Goal: Task Accomplishment & Management: Manage account settings

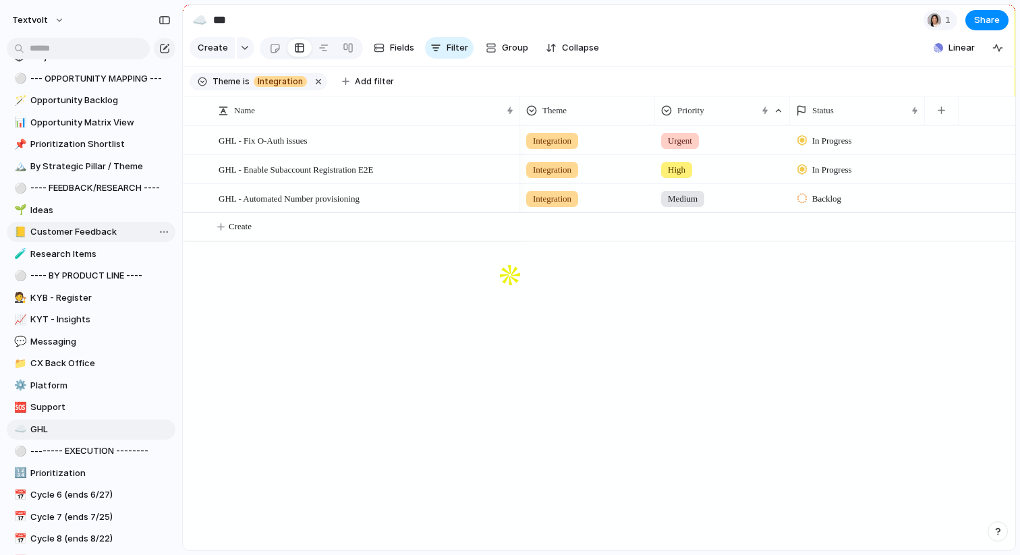
scroll to position [119, 0]
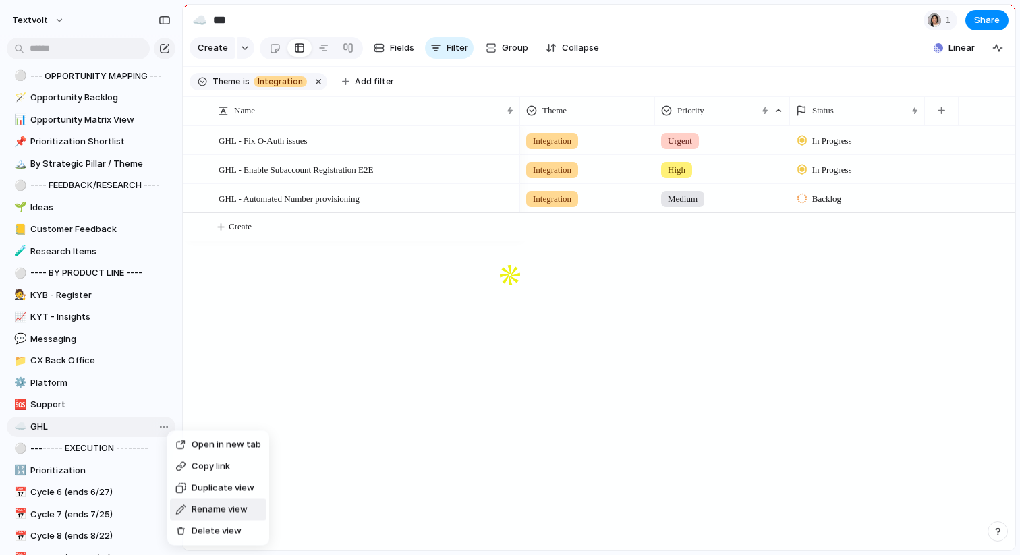
click at [211, 507] on span "Rename view" at bounding box center [220, 509] width 56 height 13
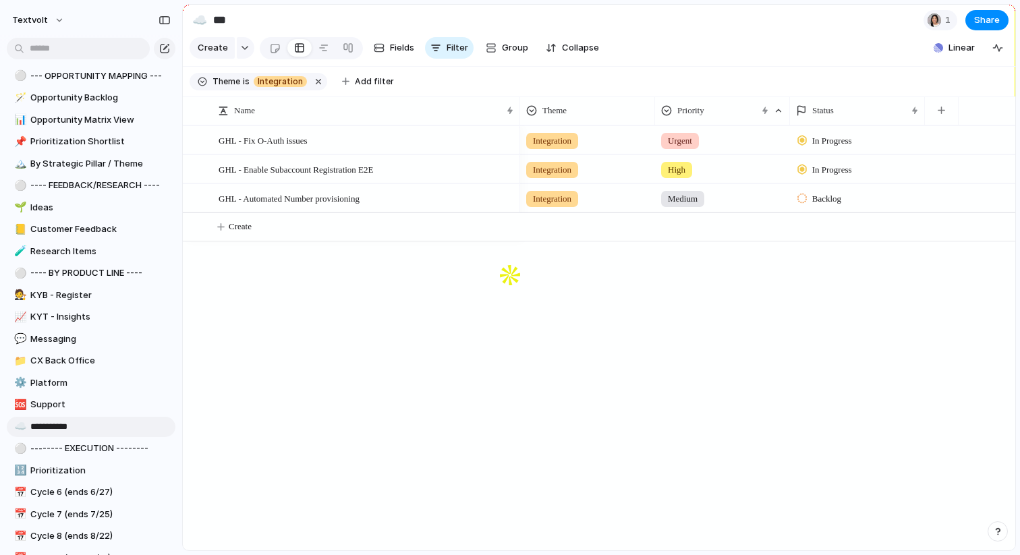
type input "**********"
click at [117, 425] on span "Integrations" at bounding box center [100, 426] width 140 height 13
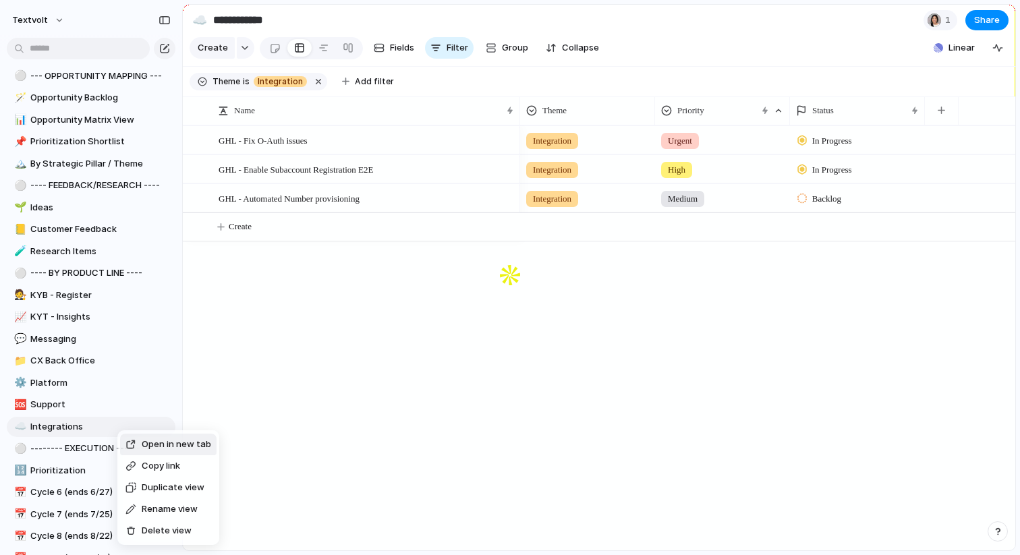
click at [83, 426] on div "Open in new tab Copy link Duplicate view Rename view Delete view" at bounding box center [510, 277] width 1020 height 555
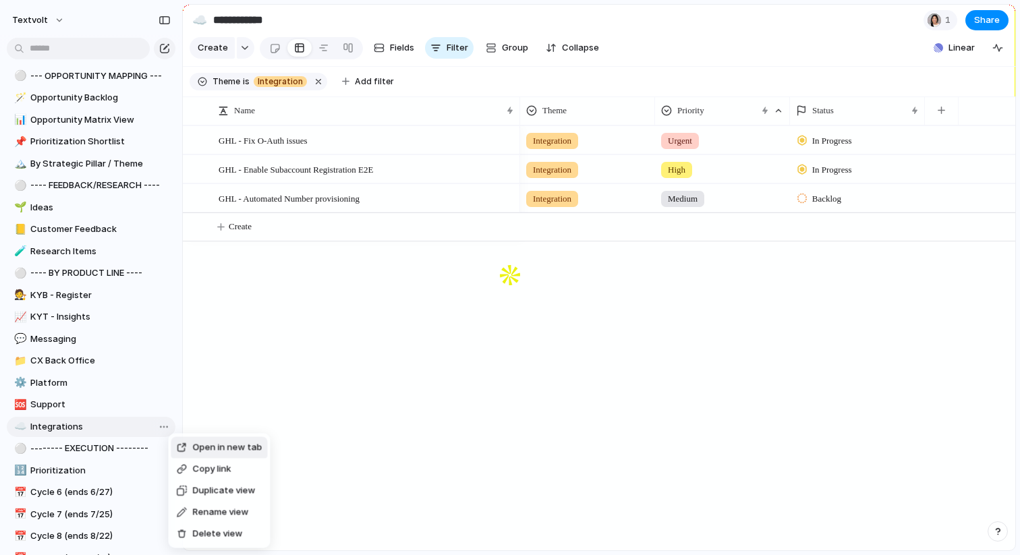
click at [428, 374] on div "Open in new tab Copy link Duplicate view Rename view Delete view" at bounding box center [510, 277] width 1020 height 555
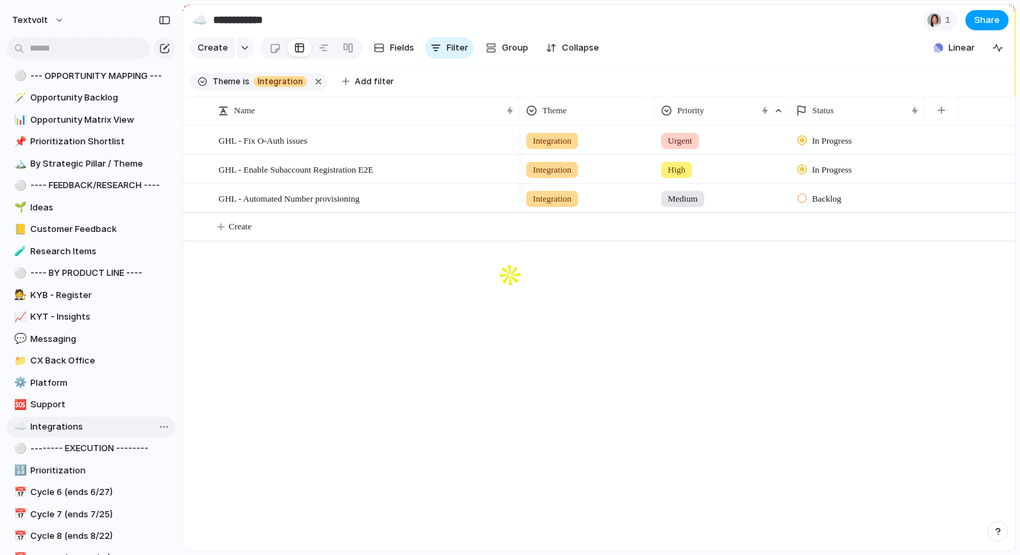
click at [988, 11] on button "Share" at bounding box center [986, 20] width 43 height 20
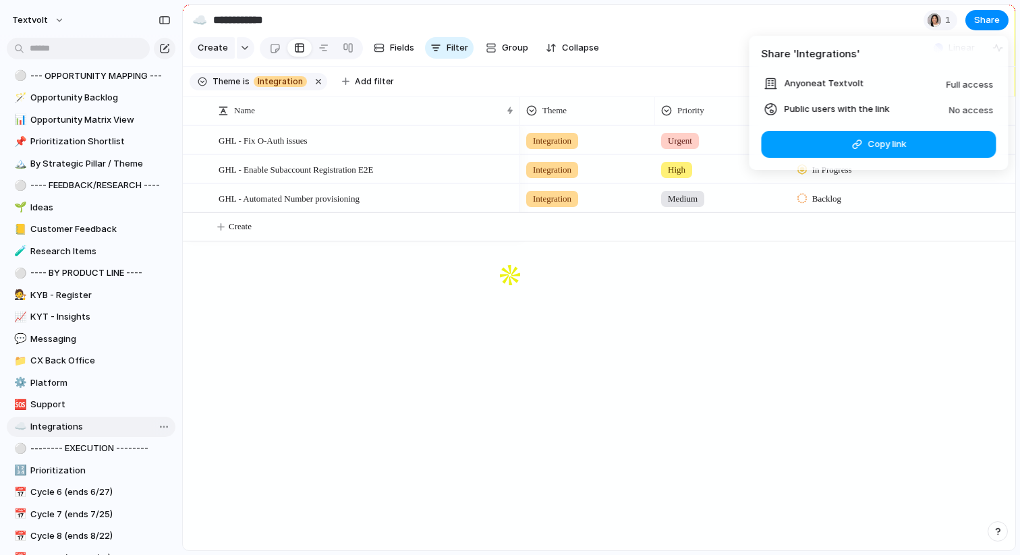
click at [860, 143] on div "button" at bounding box center [856, 144] width 11 height 11
click at [575, 381] on div "Share ' Integrations ' Anyone at Textvolt Full access Public users with the lin…" at bounding box center [510, 277] width 1020 height 555
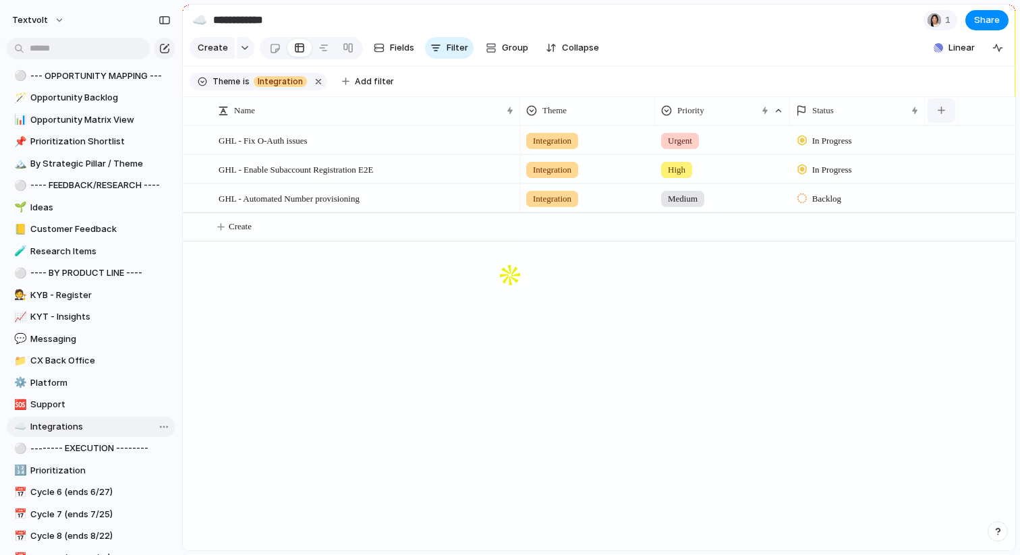
click at [938, 114] on button "button" at bounding box center [942, 110] width 28 height 24
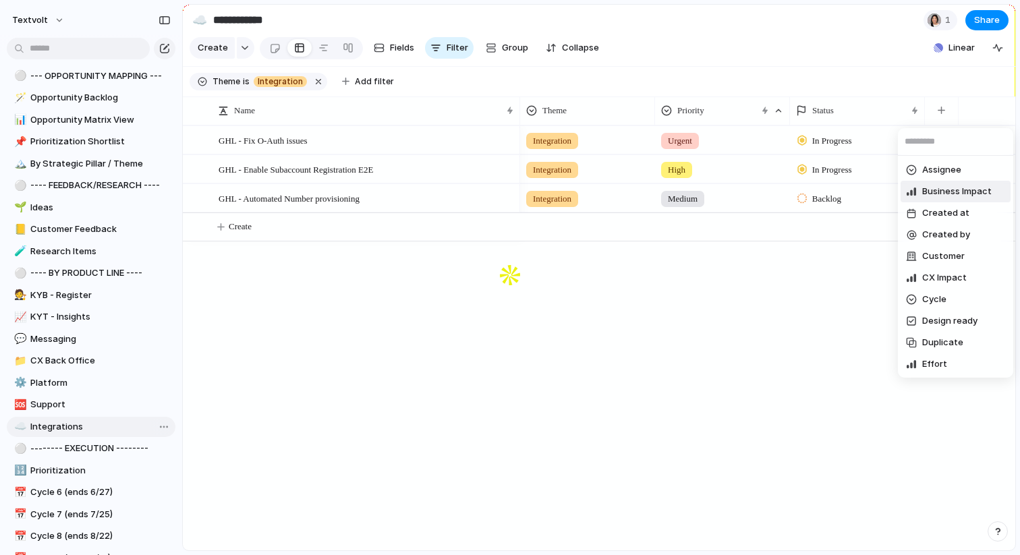
click at [958, 186] on span "Business Impact" at bounding box center [956, 191] width 69 height 13
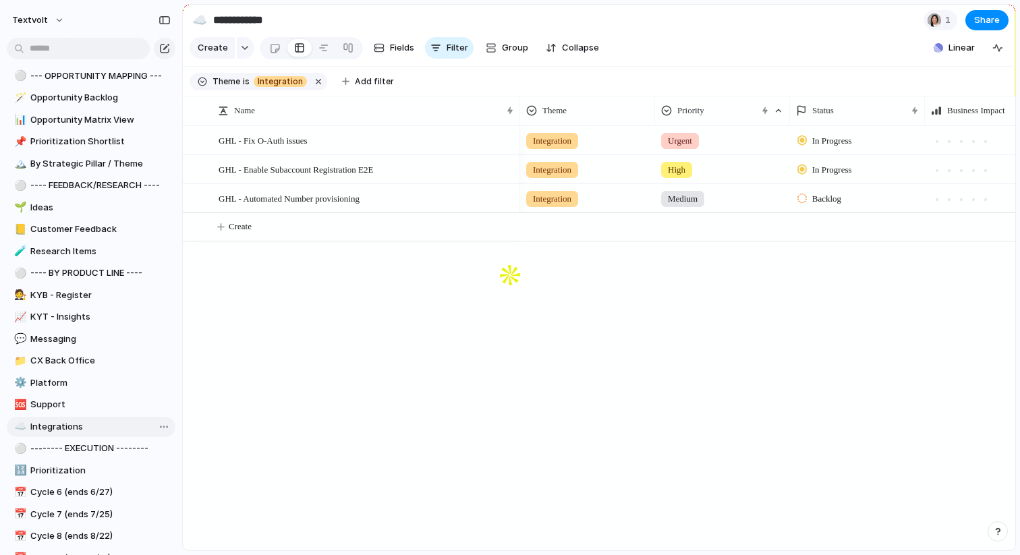
scroll to position [0, 79]
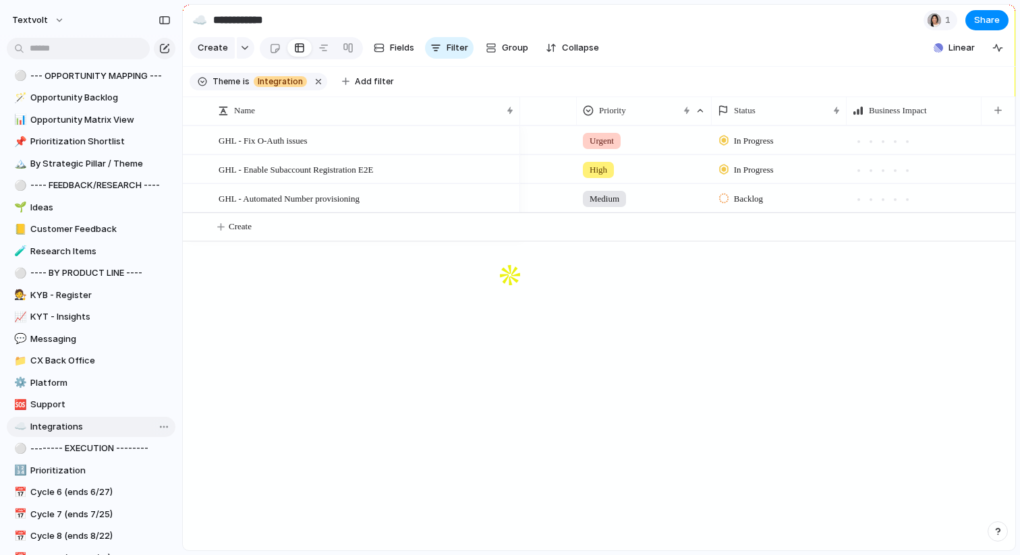
click at [791, 365] on div "Integration Urgent In Progress Integration High In Progress Integration Medium …" at bounding box center [767, 337] width 495 height 425
click at [999, 115] on button "button" at bounding box center [998, 110] width 28 height 24
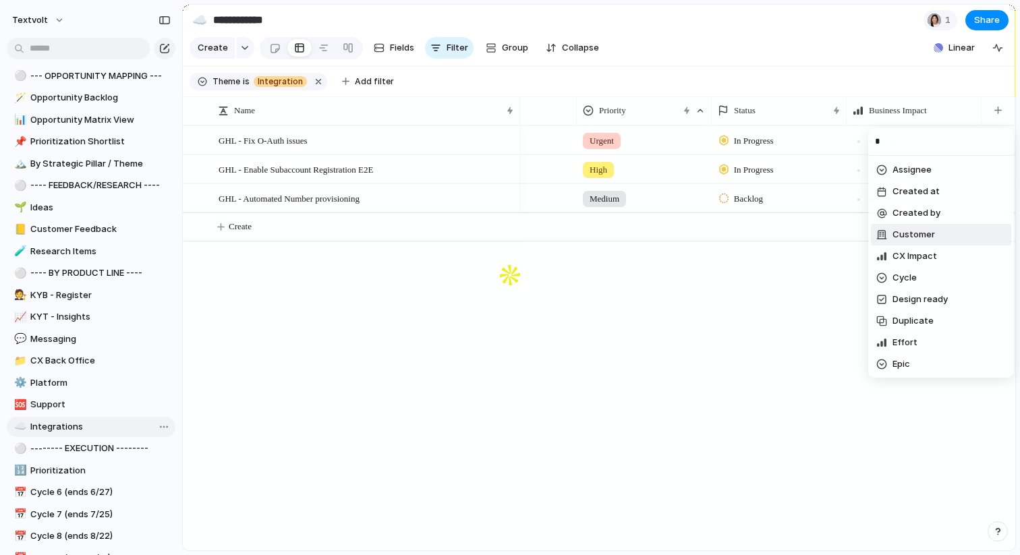
type input "*"
click at [924, 236] on span "Customer" at bounding box center [913, 234] width 42 height 13
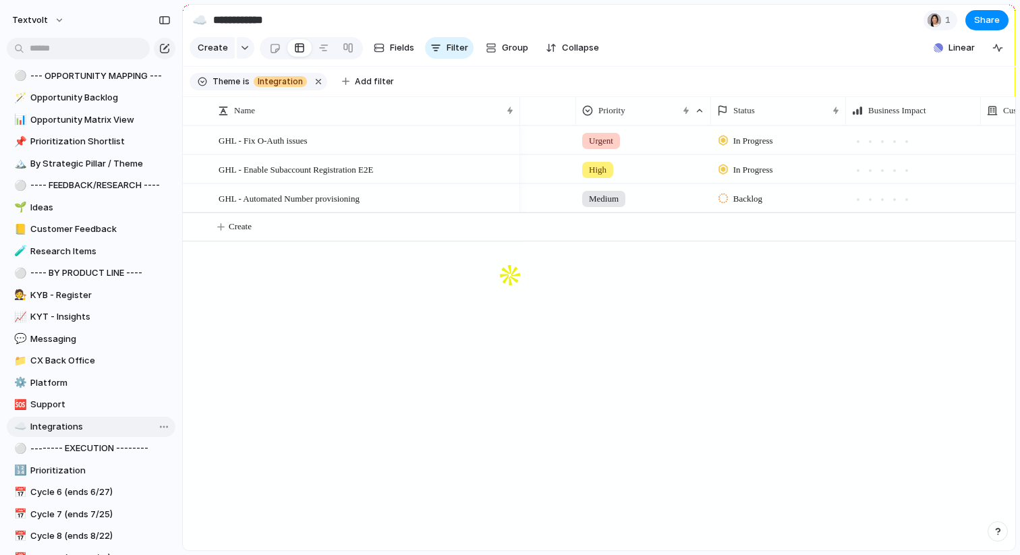
scroll to position [0, 214]
click at [908, 140] on div at bounding box center [914, 140] width 135 height 28
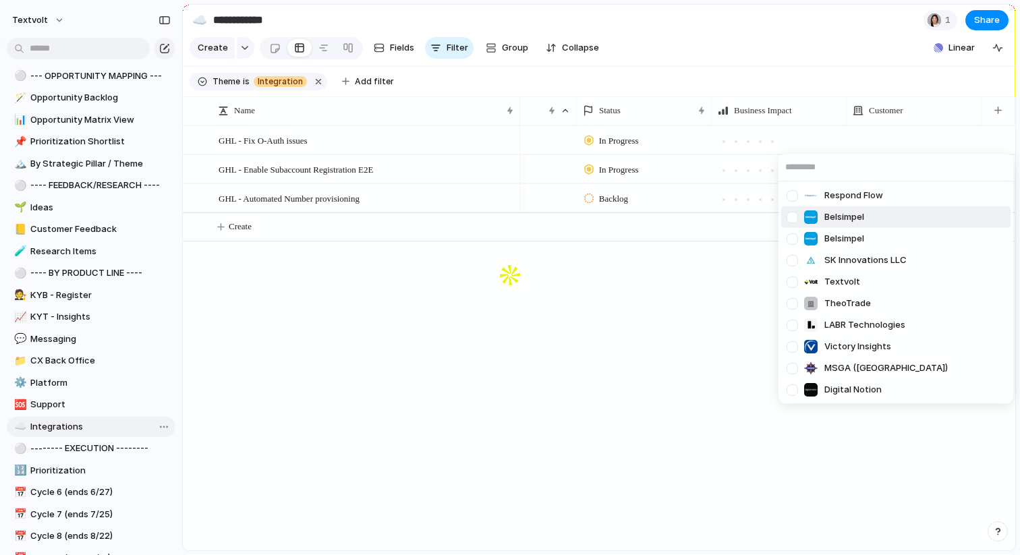
click at [635, 330] on div "Respond Flow Belsimpel Belsimpel SK Innovations LLC Textvolt TheoTrade LABR Tec…" at bounding box center [510, 277] width 1020 height 555
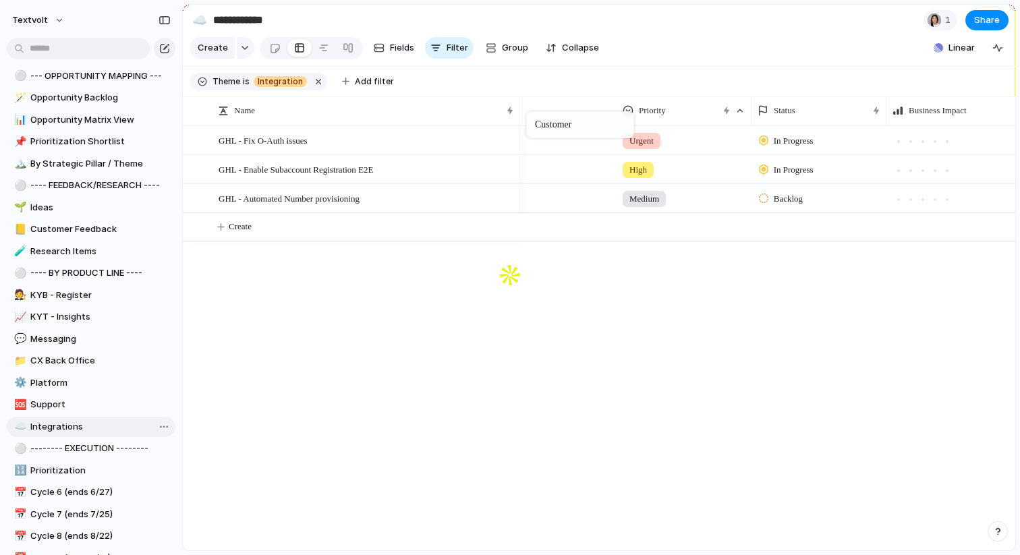
scroll to position [0, 0]
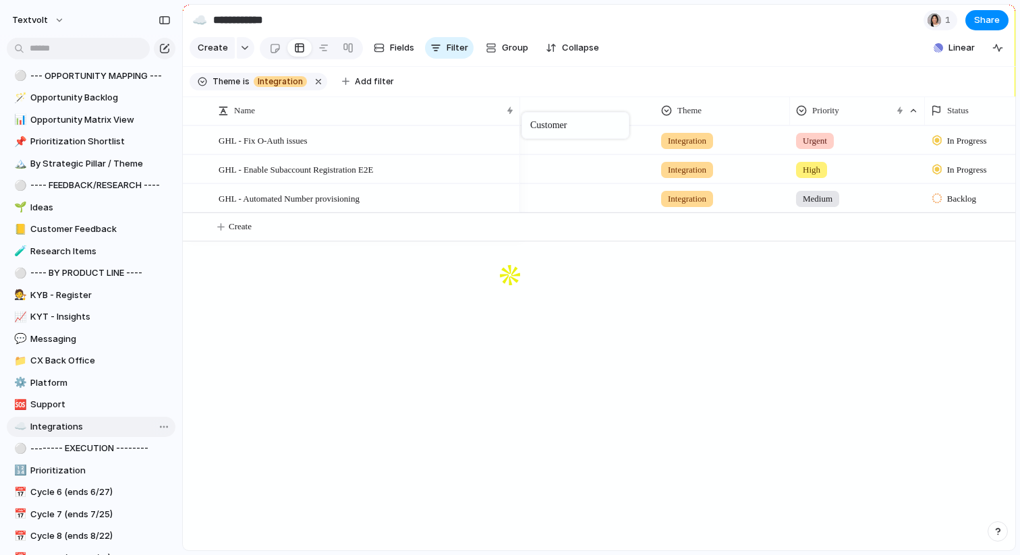
drag, startPoint x: 910, startPoint y: 115, endPoint x: 528, endPoint y: 115, distance: 381.8
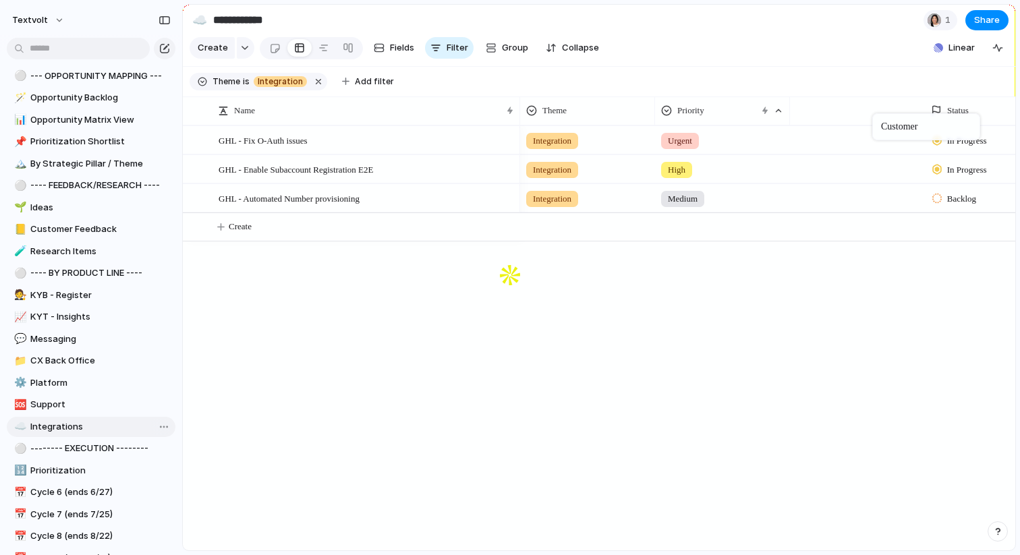
drag, startPoint x: 569, startPoint y: 111, endPoint x: 879, endPoint y: 116, distance: 309.7
drag, startPoint x: 847, startPoint y: 112, endPoint x: 954, endPoint y: 113, distance: 107.3
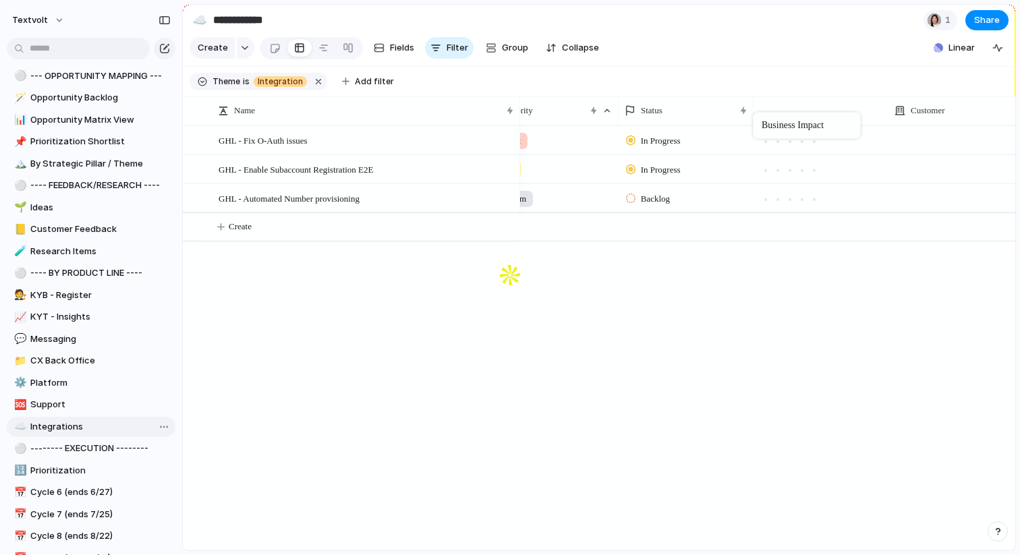
drag, startPoint x: 927, startPoint y: 115, endPoint x: 761, endPoint y: 114, distance: 166.0
